Goal: Transaction & Acquisition: Subscribe to service/newsletter

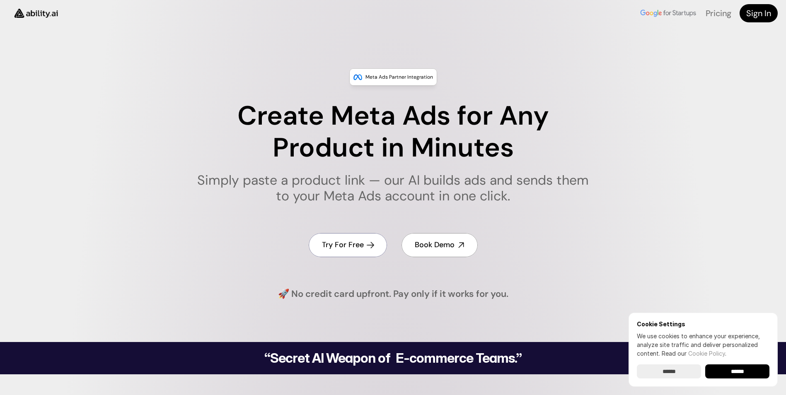
click at [359, 239] on link "Try For Free" at bounding box center [348, 245] width 78 height 24
click at [714, 11] on link "Pricing" at bounding box center [718, 13] width 26 height 11
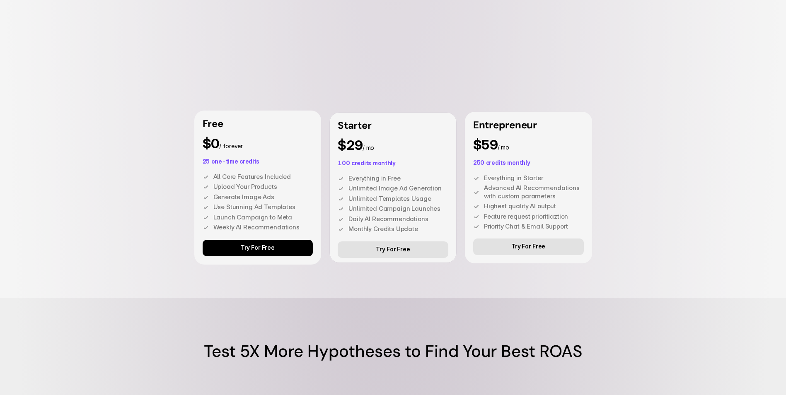
scroll to position [2304, 0]
click at [246, 246] on p "Try For Free" at bounding box center [258, 247] width 34 height 7
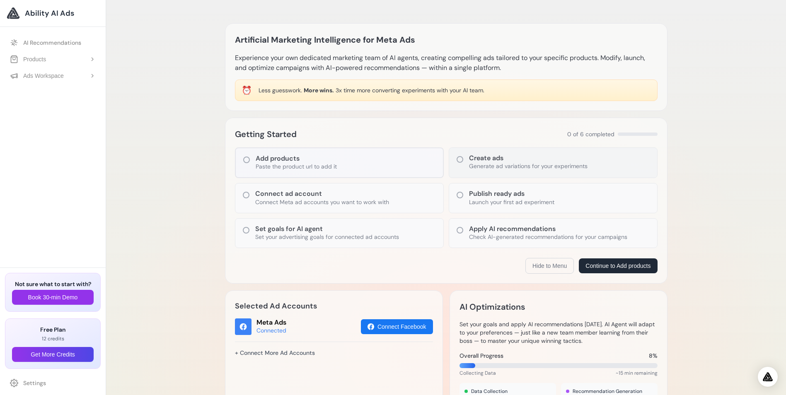
click at [487, 164] on p "Generate ad variations for your experiments" at bounding box center [528, 166] width 118 height 8
